Goal: Task Accomplishment & Management: Complete application form

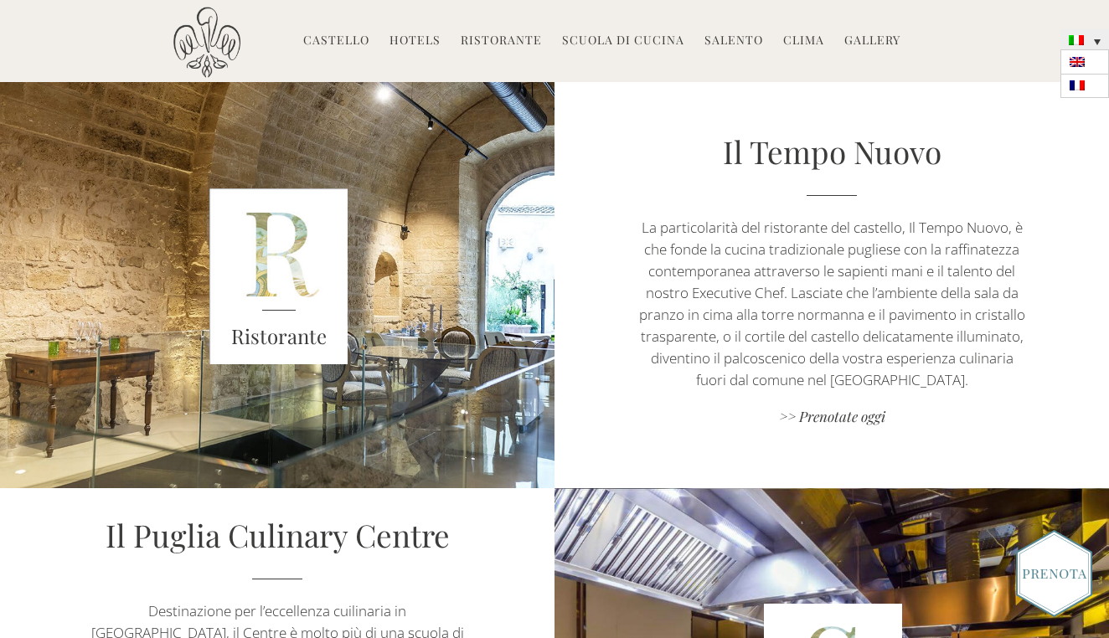
scroll to position [372, 0]
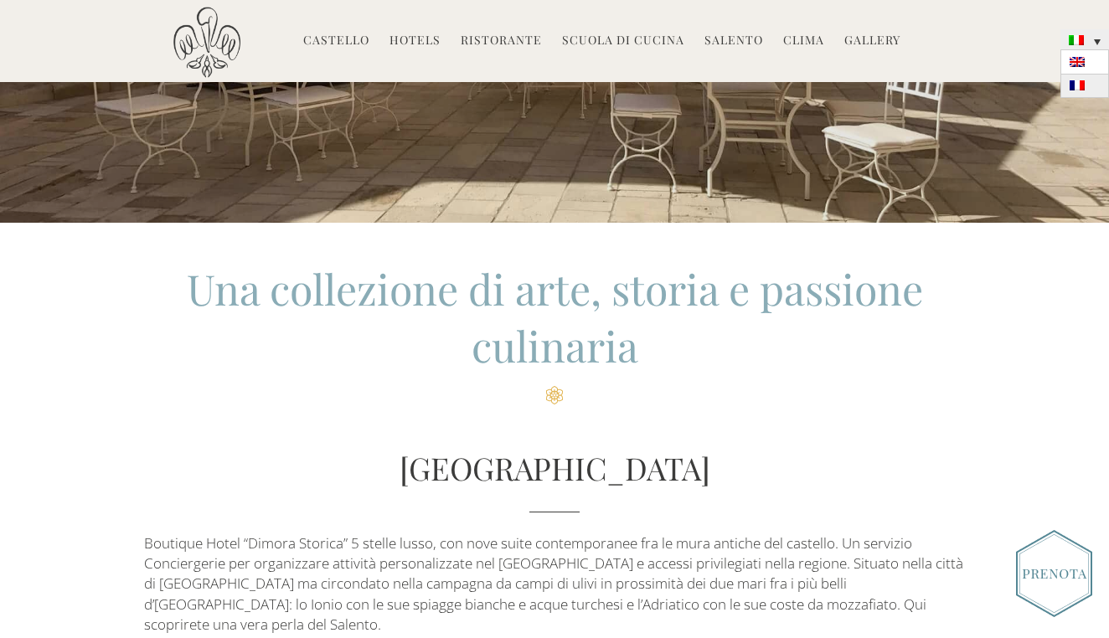
click at [1080, 89] on img at bounding box center [1077, 85] width 15 height 10
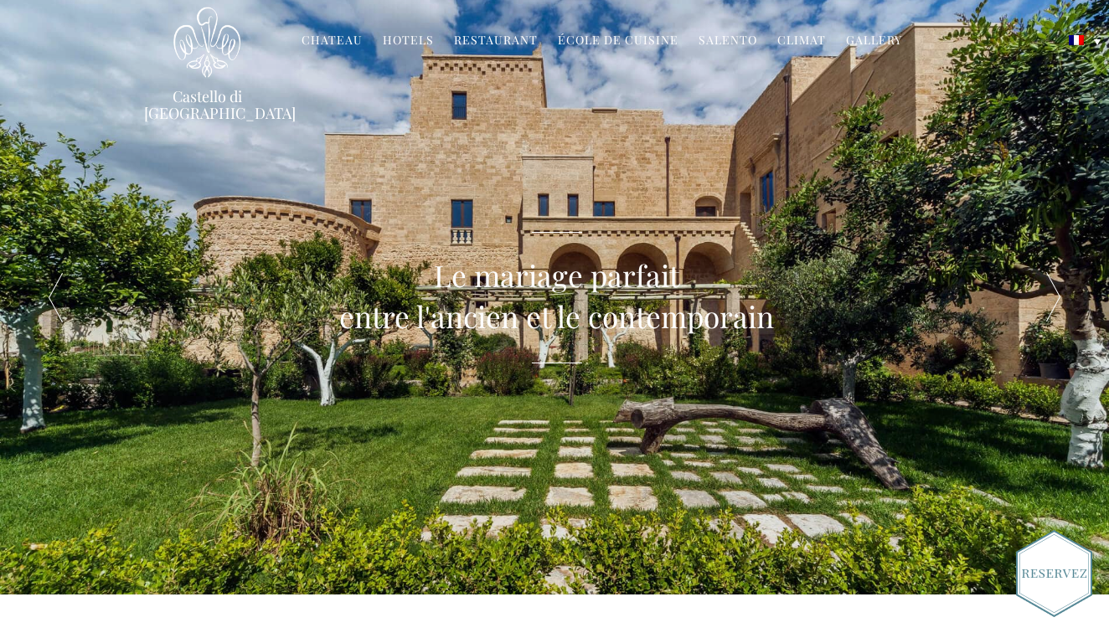
click at [1085, 39] on link at bounding box center [1085, 39] width 49 height 20
click at [1088, 66] on link at bounding box center [1085, 61] width 49 height 23
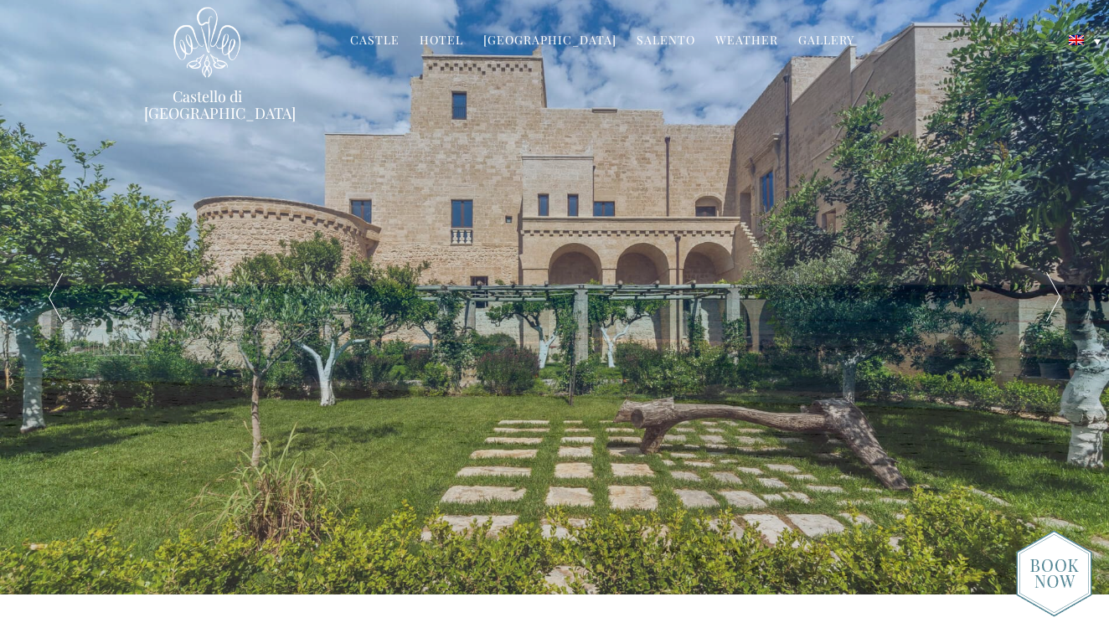
click at [561, 37] on link "[GEOGRAPHIC_DATA]" at bounding box center [549, 41] width 133 height 19
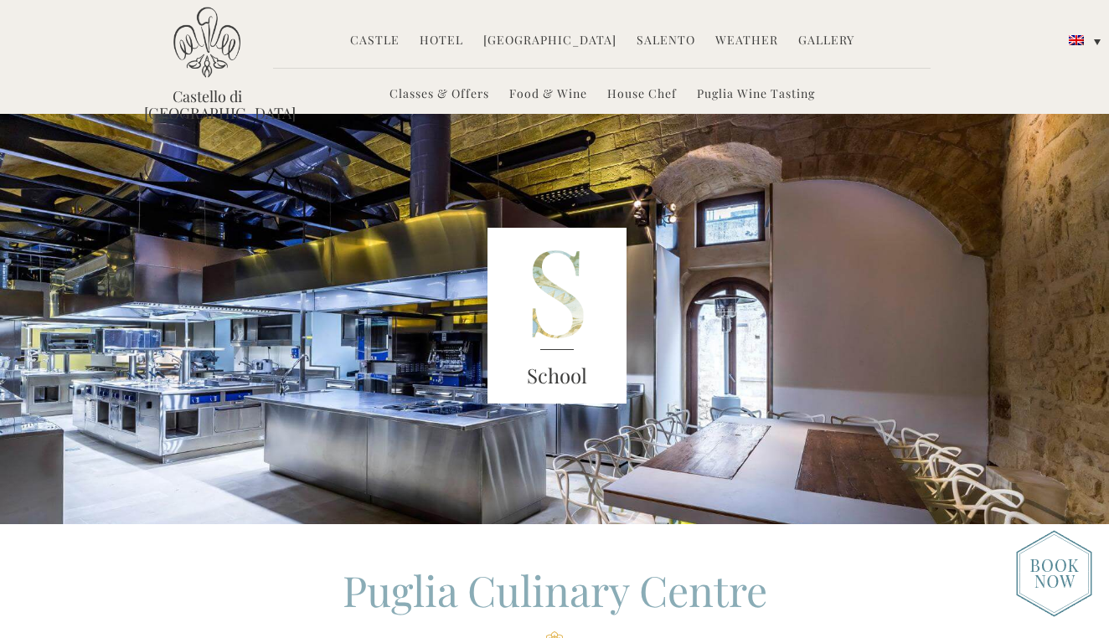
click at [416, 88] on link "Classes & Offers" at bounding box center [440, 94] width 100 height 19
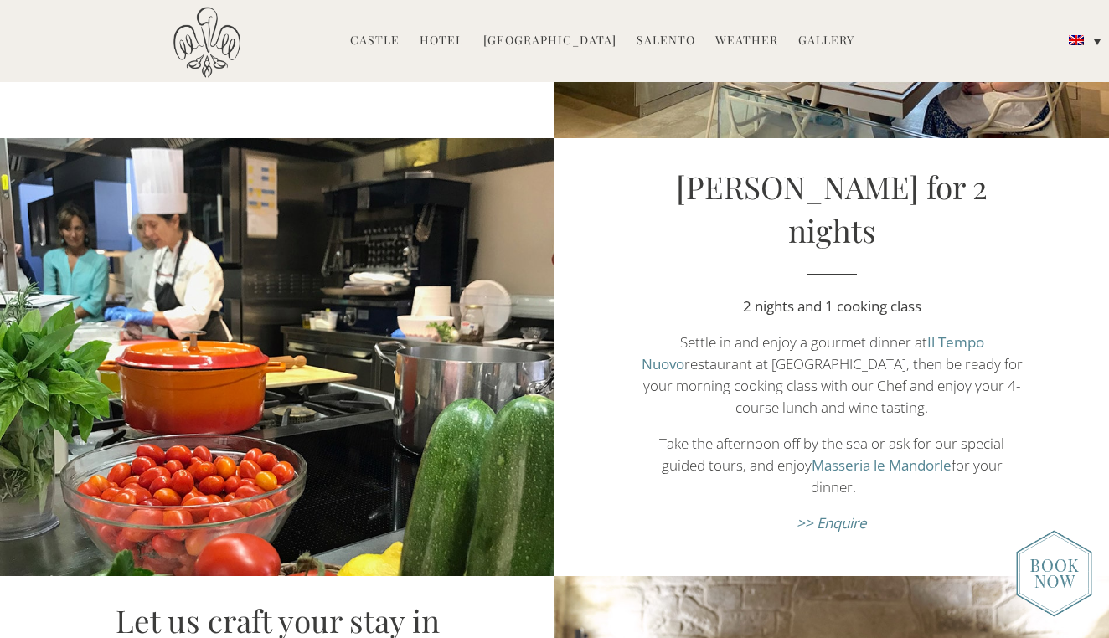
scroll to position [1048, 0]
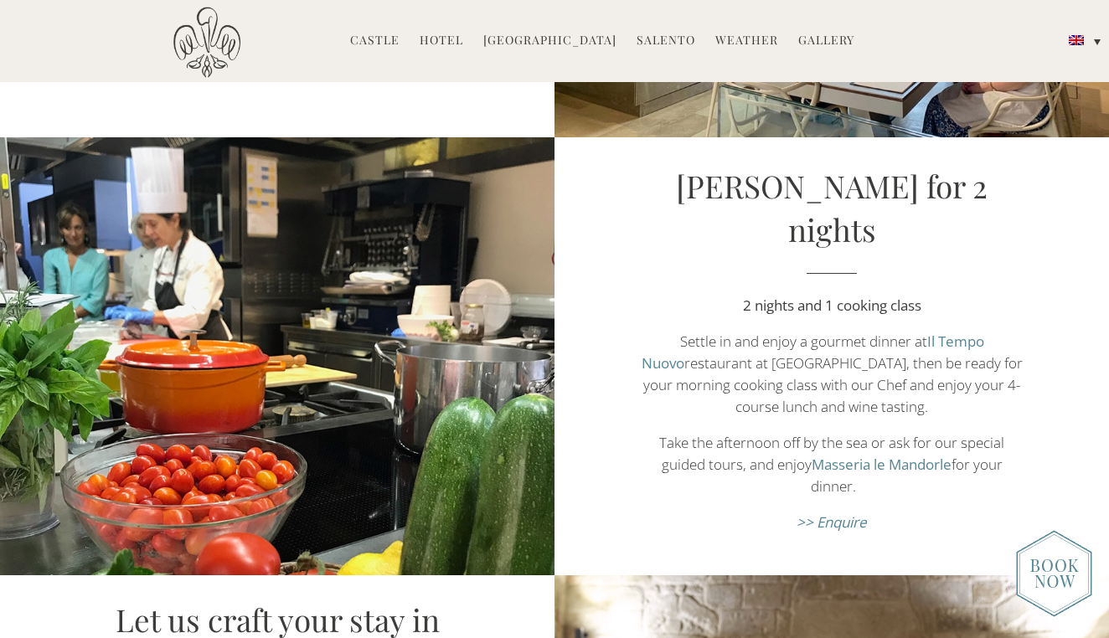
click at [383, 40] on link "Castle" at bounding box center [374, 41] width 49 height 19
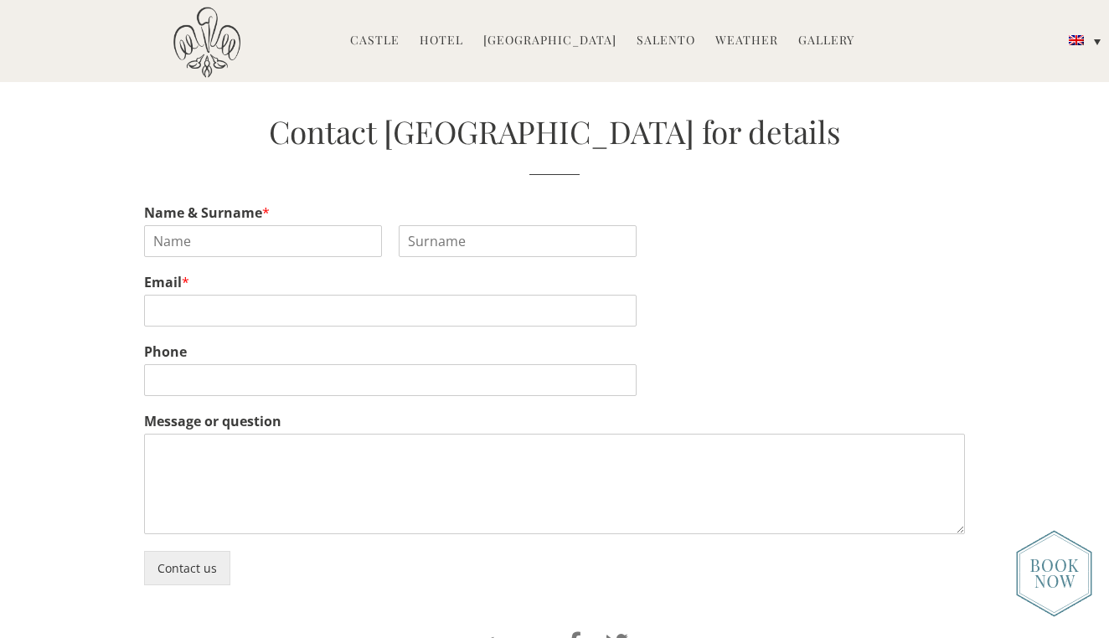
scroll to position [3604, 0]
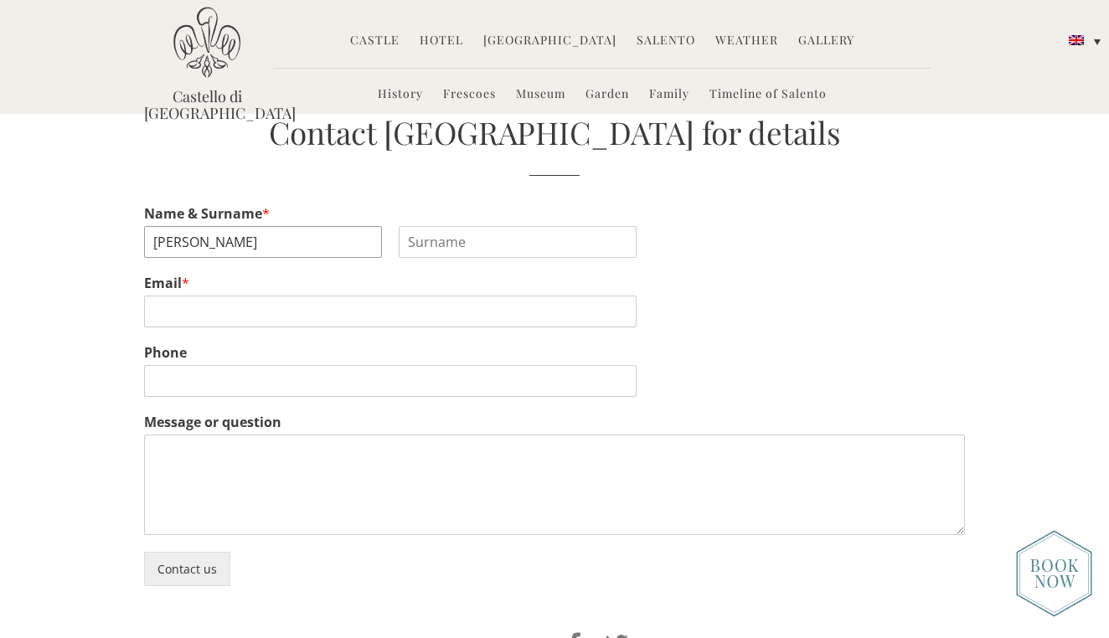
type input "Emma"
type input "Brennan"
type input "emmabrennan62@gmail.com"
type input "+353838162215"
click at [261, 485] on textarea "Message or question" at bounding box center [554, 485] width 821 height 101
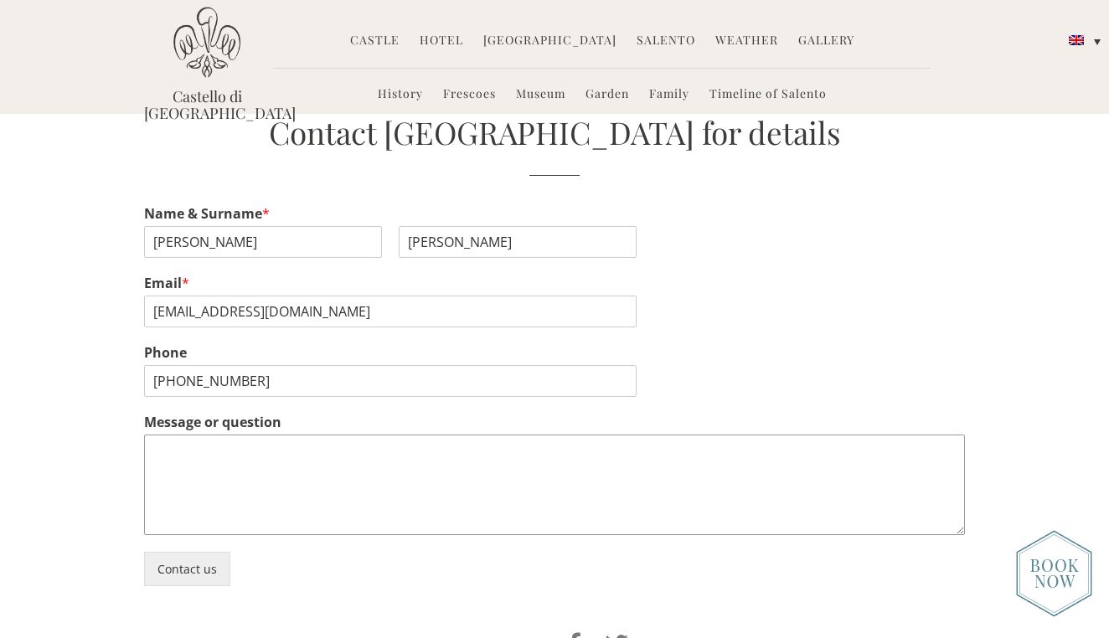
paste textarea "Hi, I came across your venue online and was really impressed. My fiancé and I a…"
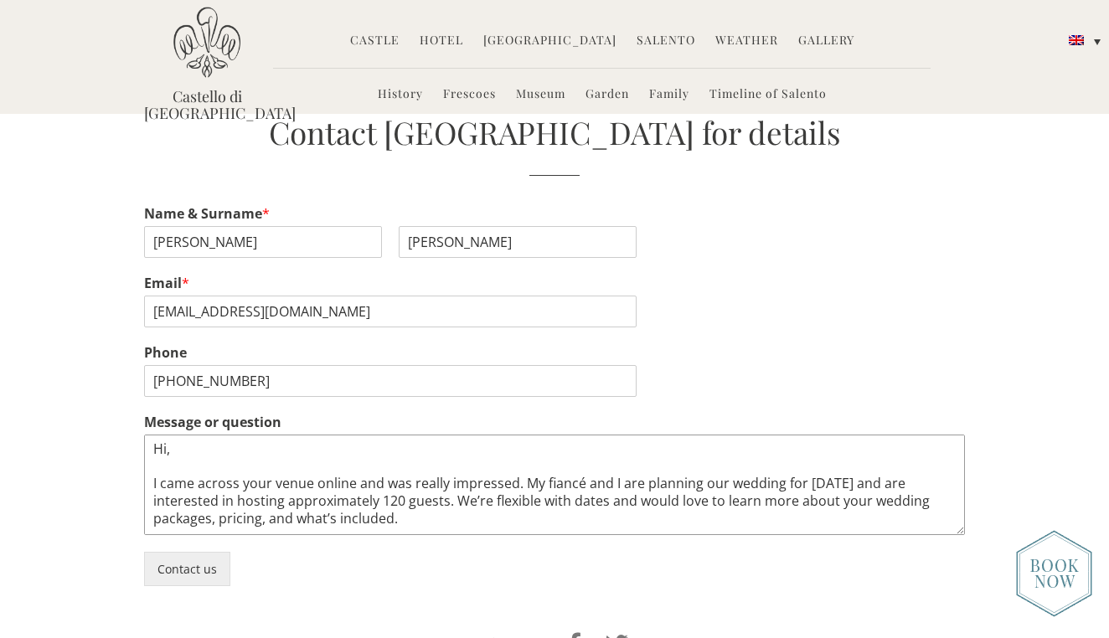
scroll to position [96, 0]
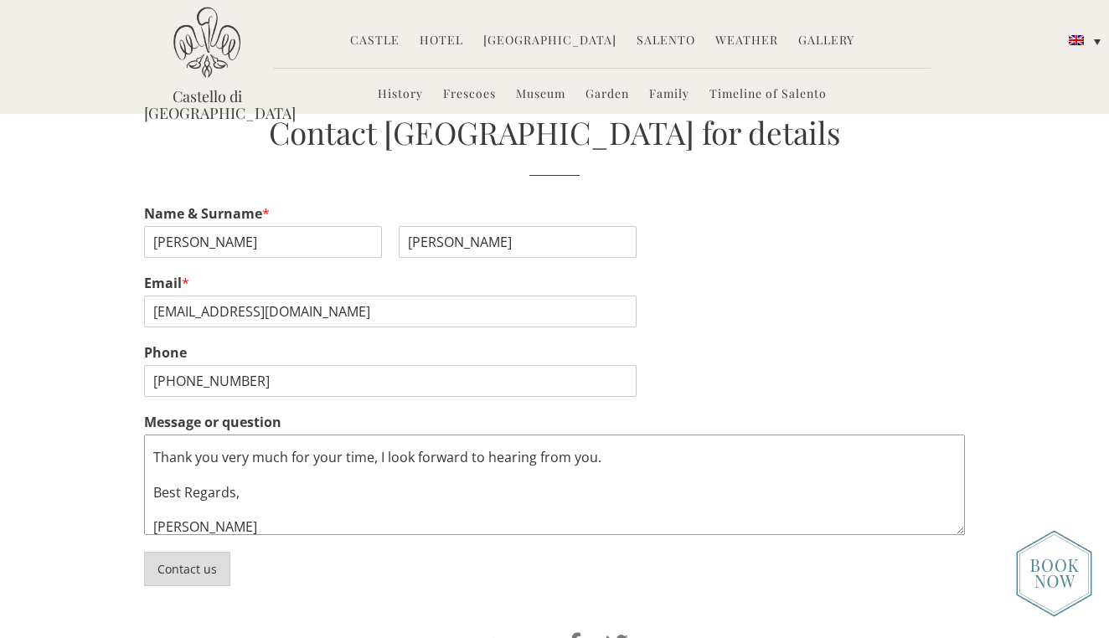
type textarea "Hi, I came across your venue online and was really impressed. My fiancé and I a…"
click at [195, 568] on button "Contact us" at bounding box center [187, 569] width 86 height 34
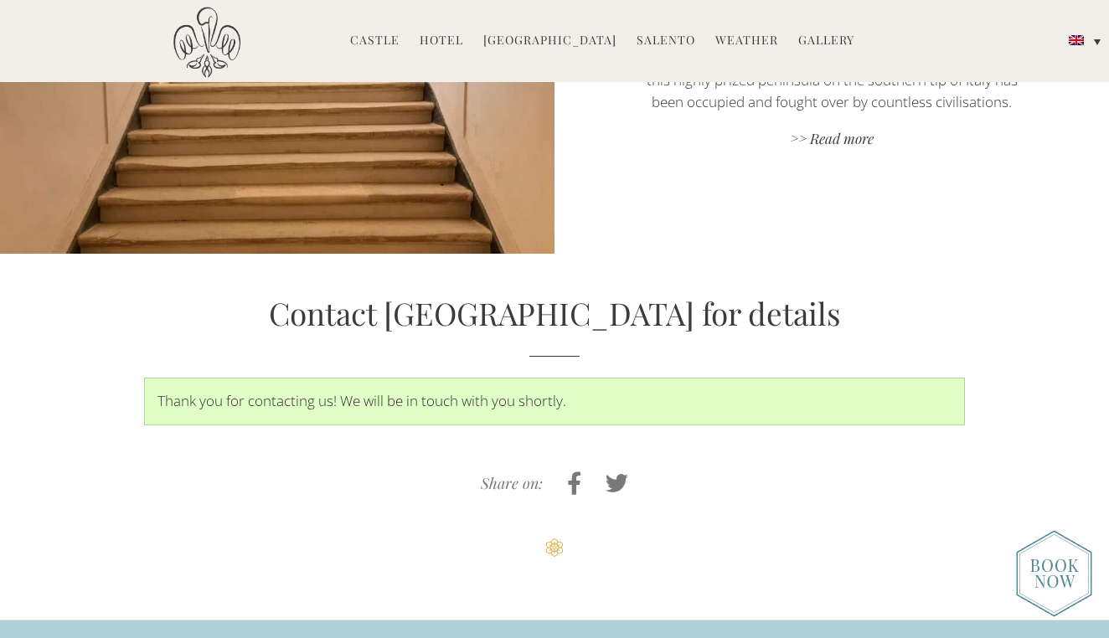
scroll to position [3715, 0]
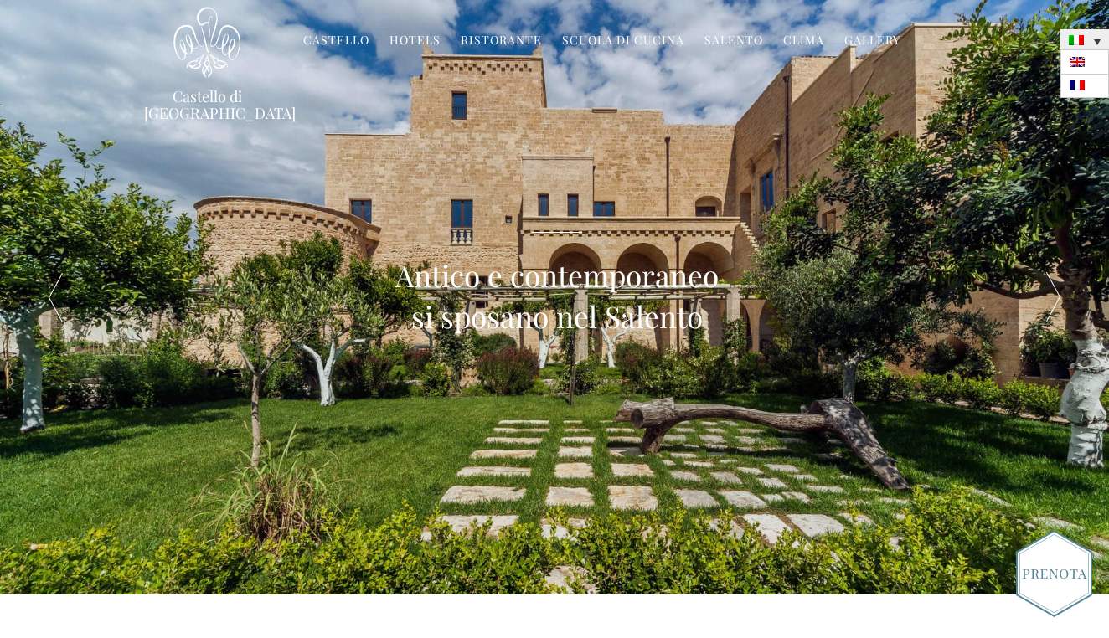
click at [1087, 36] on link at bounding box center [1085, 39] width 49 height 20
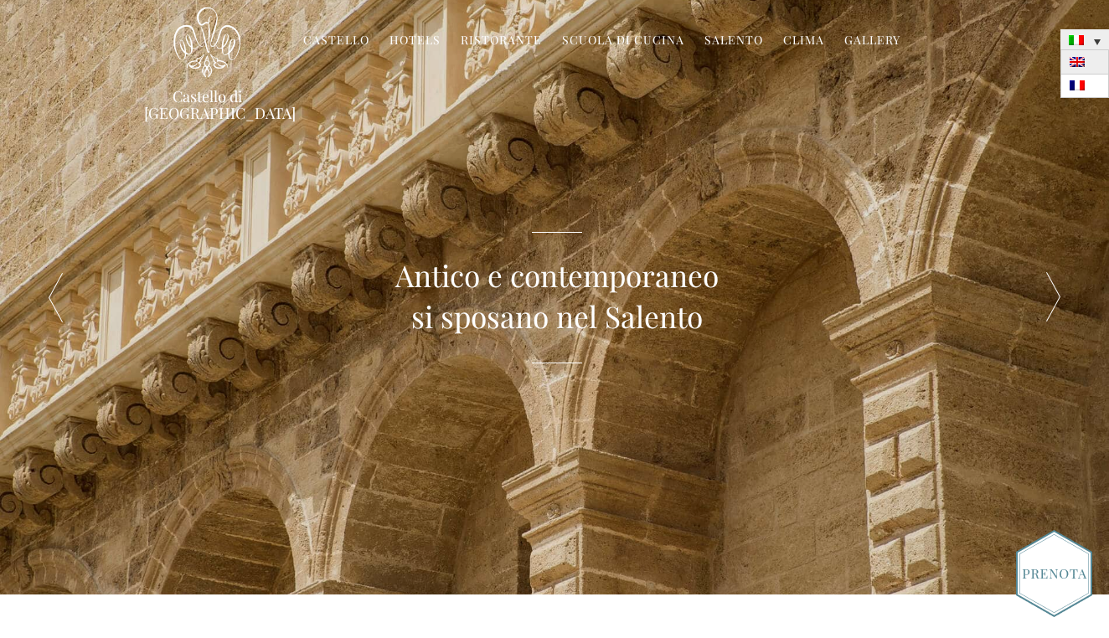
click at [1082, 65] on img at bounding box center [1077, 62] width 15 height 10
